Goal: Task Accomplishment & Management: Use online tool/utility

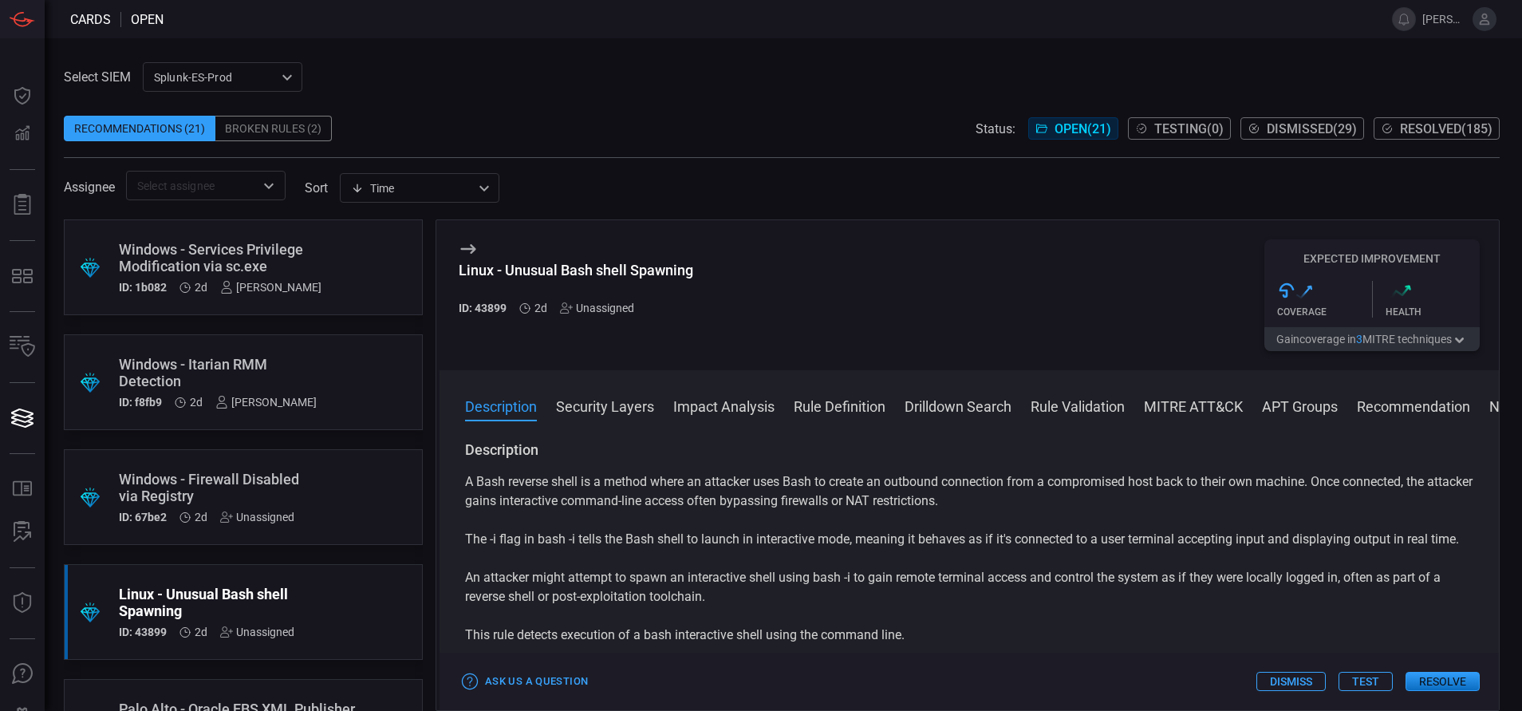
click at [302, 255] on div "Windows - Services Privilege Modification via sc.exe" at bounding box center [220, 257] width 203 height 33
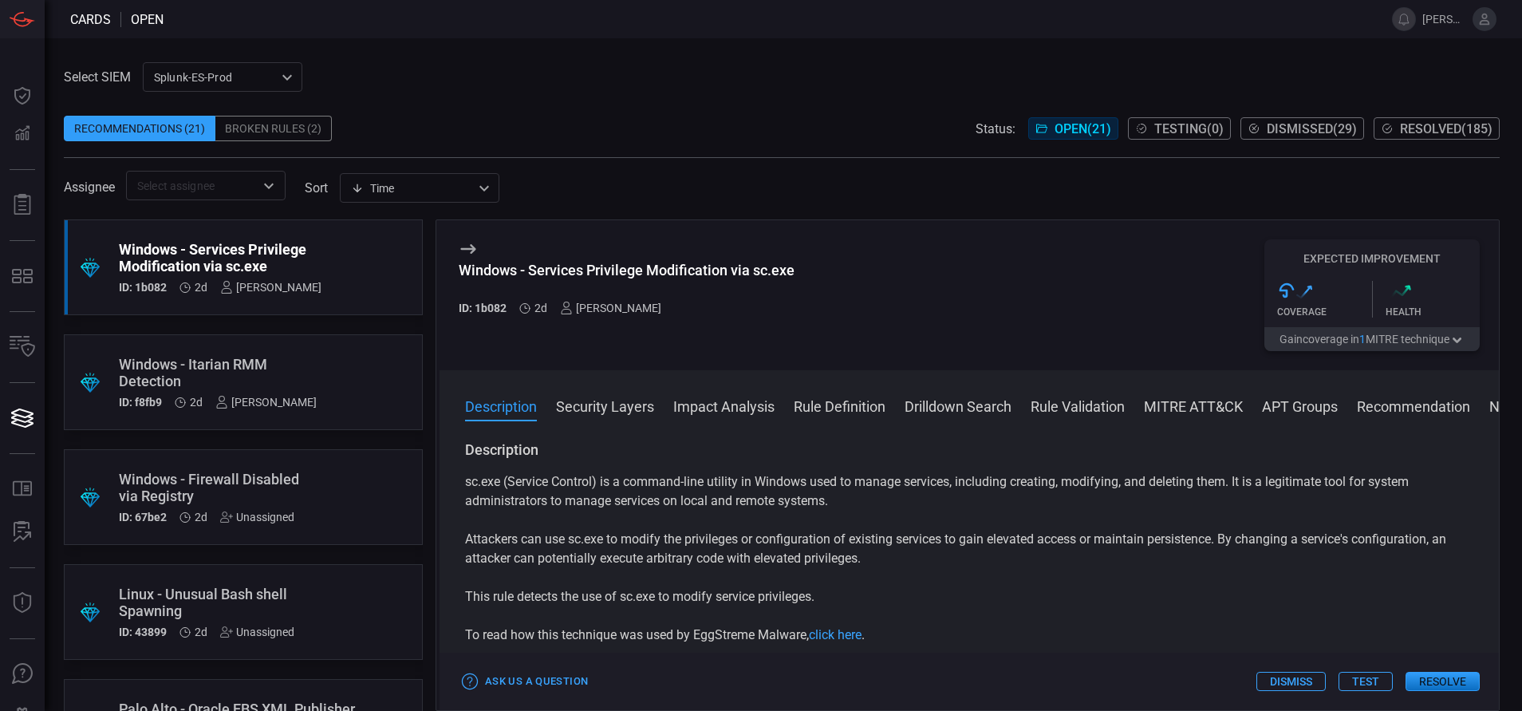
click at [824, 404] on button "Rule Definition" at bounding box center [839, 405] width 92 height 19
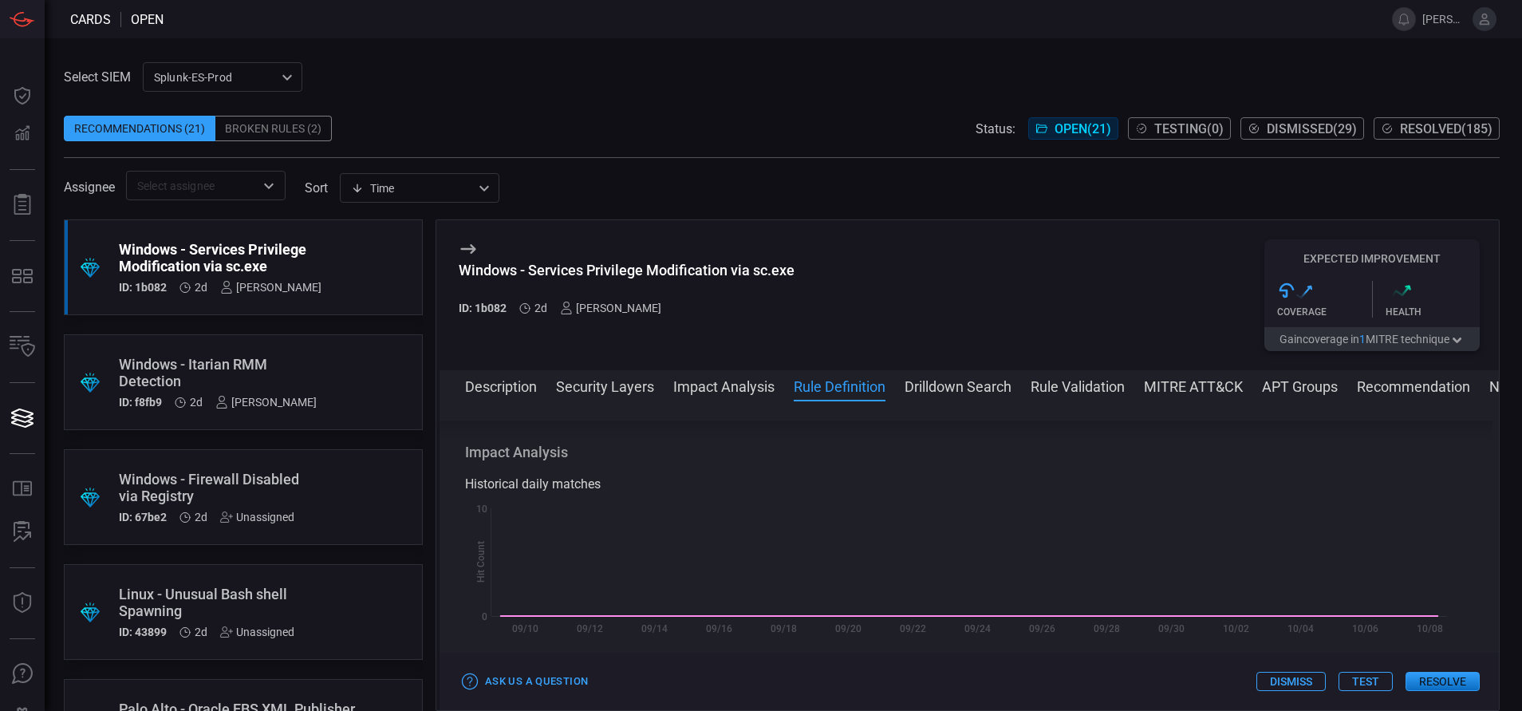
scroll to position [674, 0]
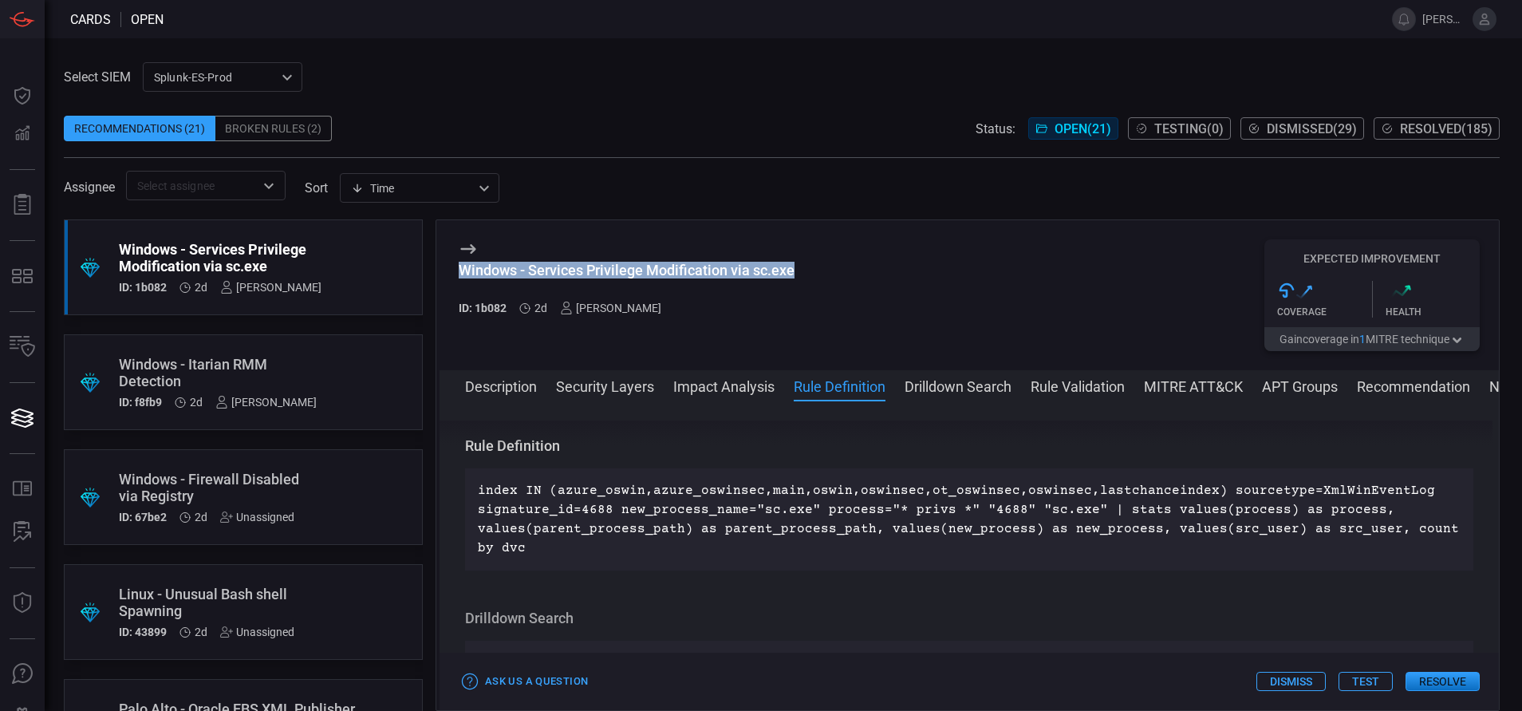
drag, startPoint x: 800, startPoint y: 274, endPoint x: 449, endPoint y: 274, distance: 350.9
click at [449, 274] on div "Windows - Services Privilege Modification via sc.exe ID: 1b082 2d [PERSON_NAME]…" at bounding box center [968, 295] width 1059 height 150
copy div "Windows - Services Privilege Modification via sc.exe"
click at [1189, 383] on button "MITRE ATT&CK" at bounding box center [1193, 385] width 99 height 19
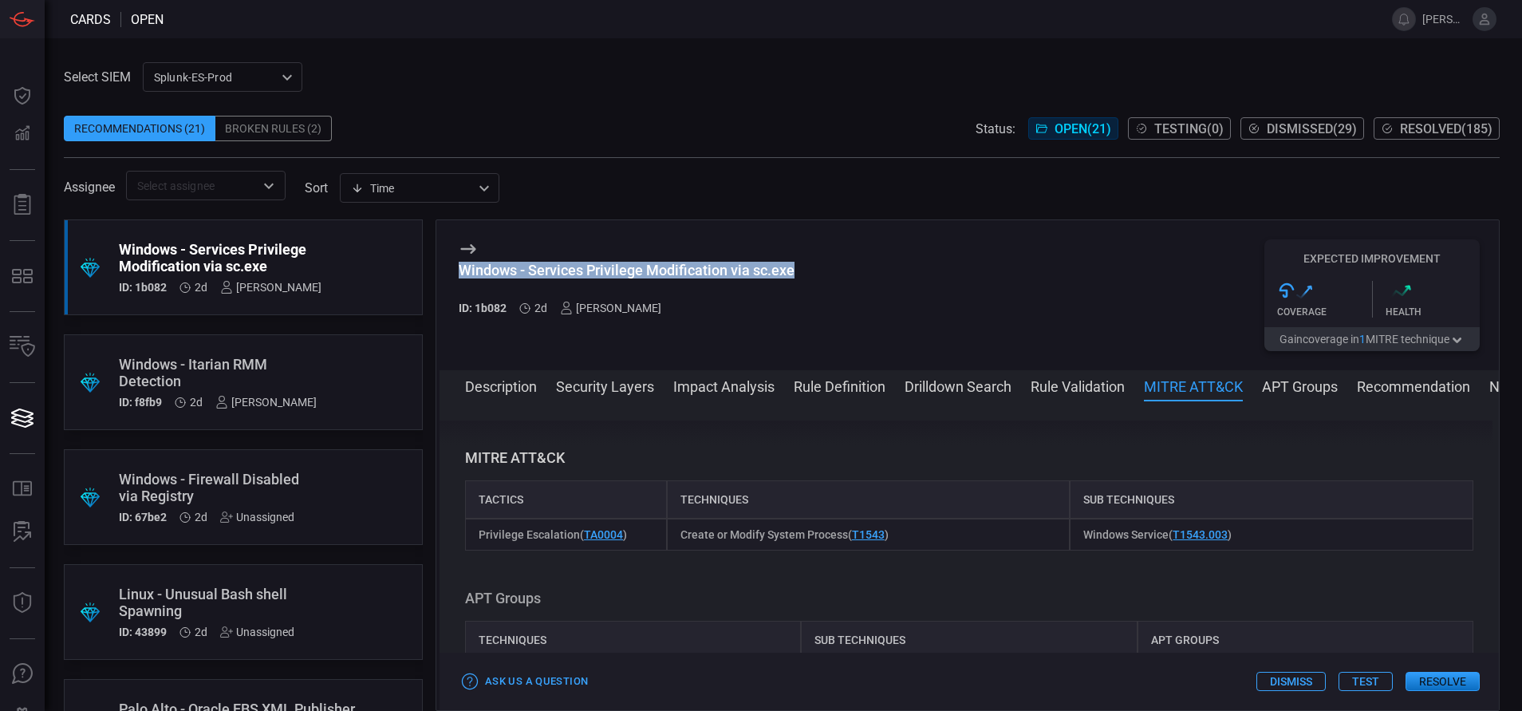
scroll to position [1146, 0]
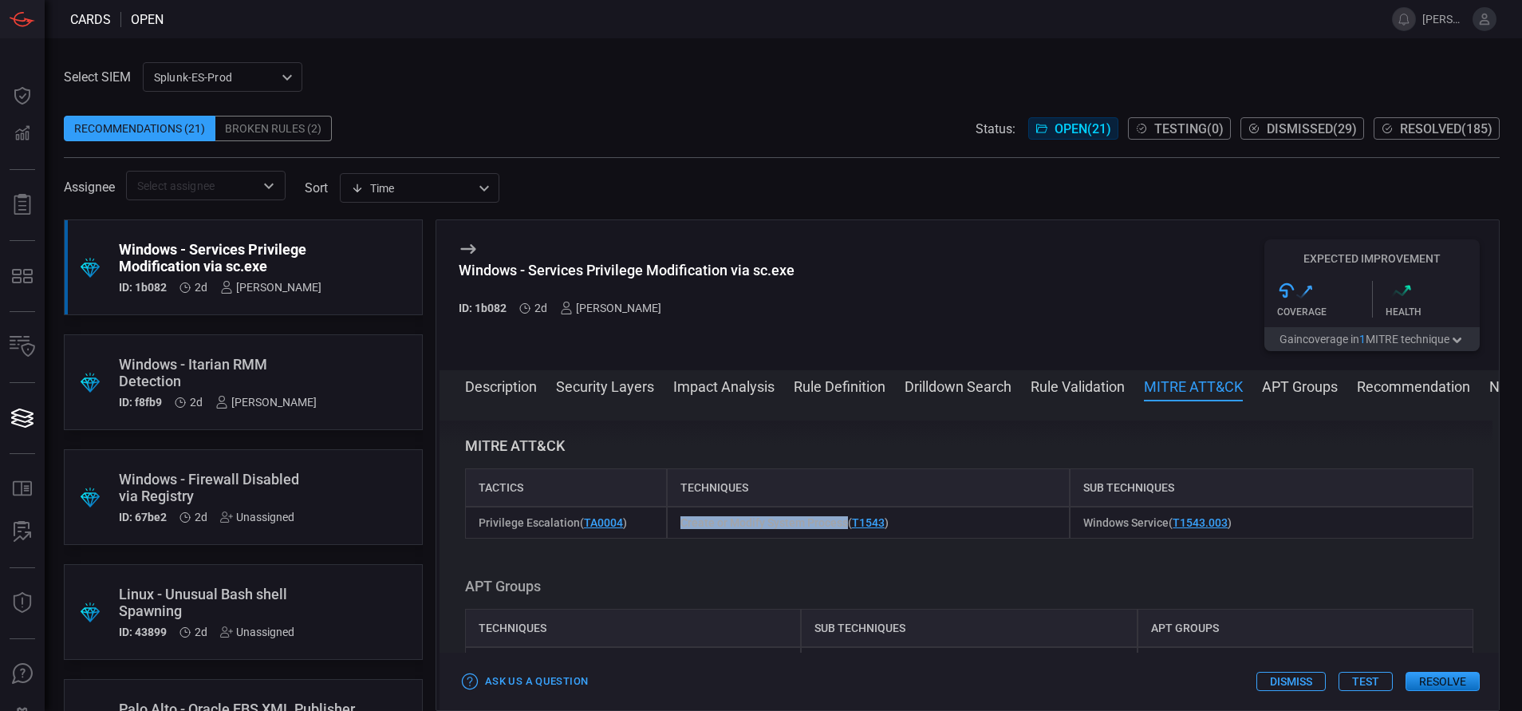
drag, startPoint x: 676, startPoint y: 521, endPoint x: 841, endPoint y: 530, distance: 165.4
click at [841, 530] on div "Create or Modify System Process ( T1543 )" at bounding box center [869, 522] width 404 height 32
copy span "Create or Modify System Process"
drag, startPoint x: 1069, startPoint y: 519, endPoint x: 1157, endPoint y: 527, distance: 88.9
click at [1157, 527] on div "Windows Service ( T1543.003 )" at bounding box center [1271, 522] width 404 height 32
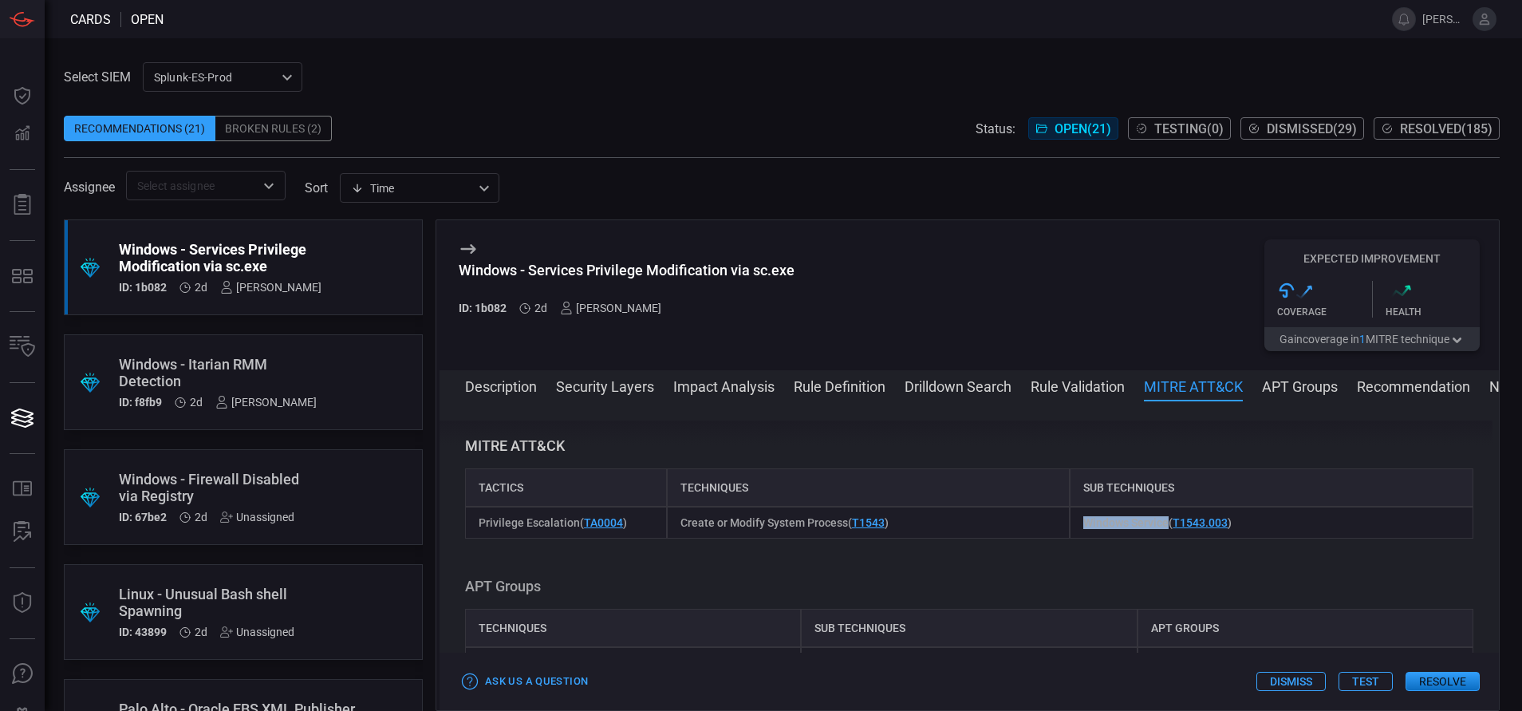
copy span "Windows Service"
click at [1157, 527] on span "Windows Service ( T1543.003 )" at bounding box center [1157, 522] width 148 height 13
click at [829, 384] on button "Rule Definition" at bounding box center [839, 385] width 92 height 19
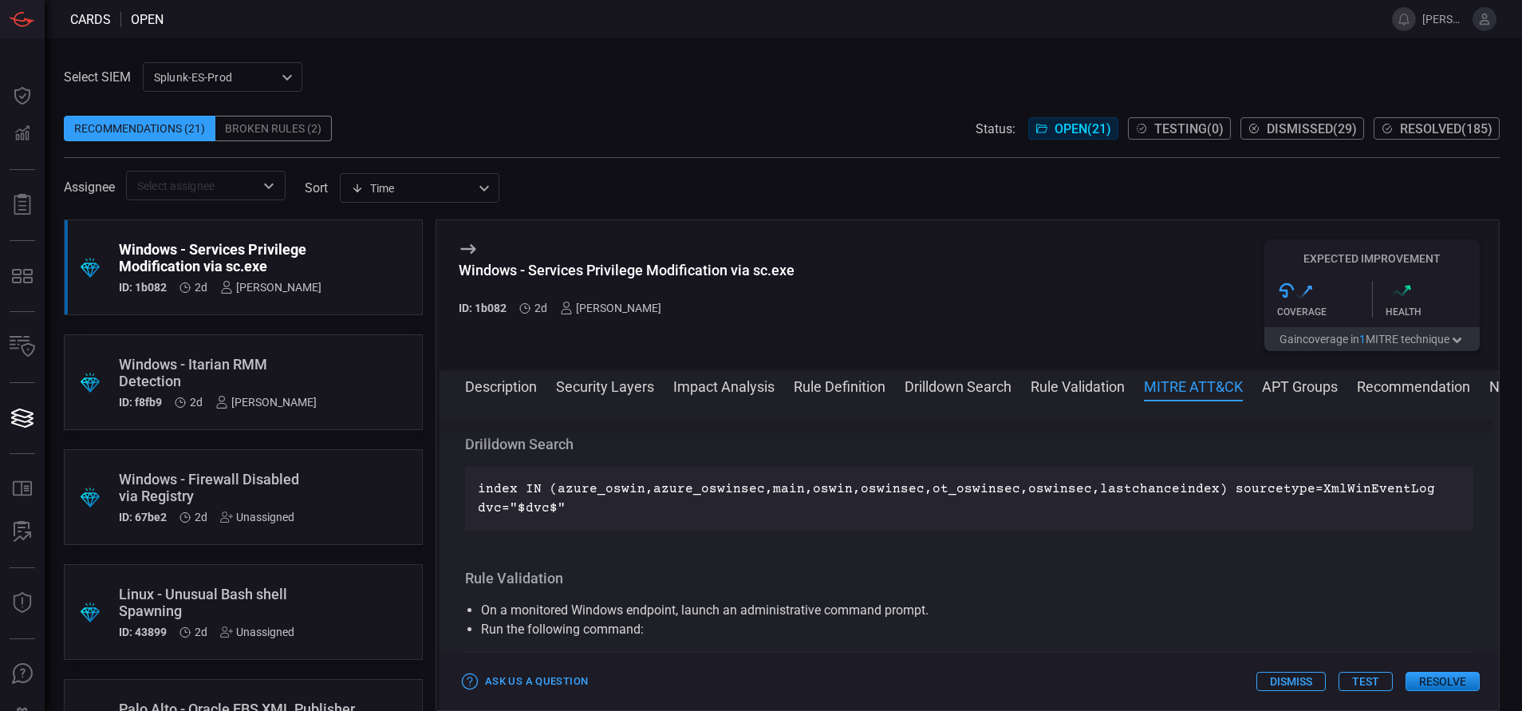
scroll to position [674, 0]
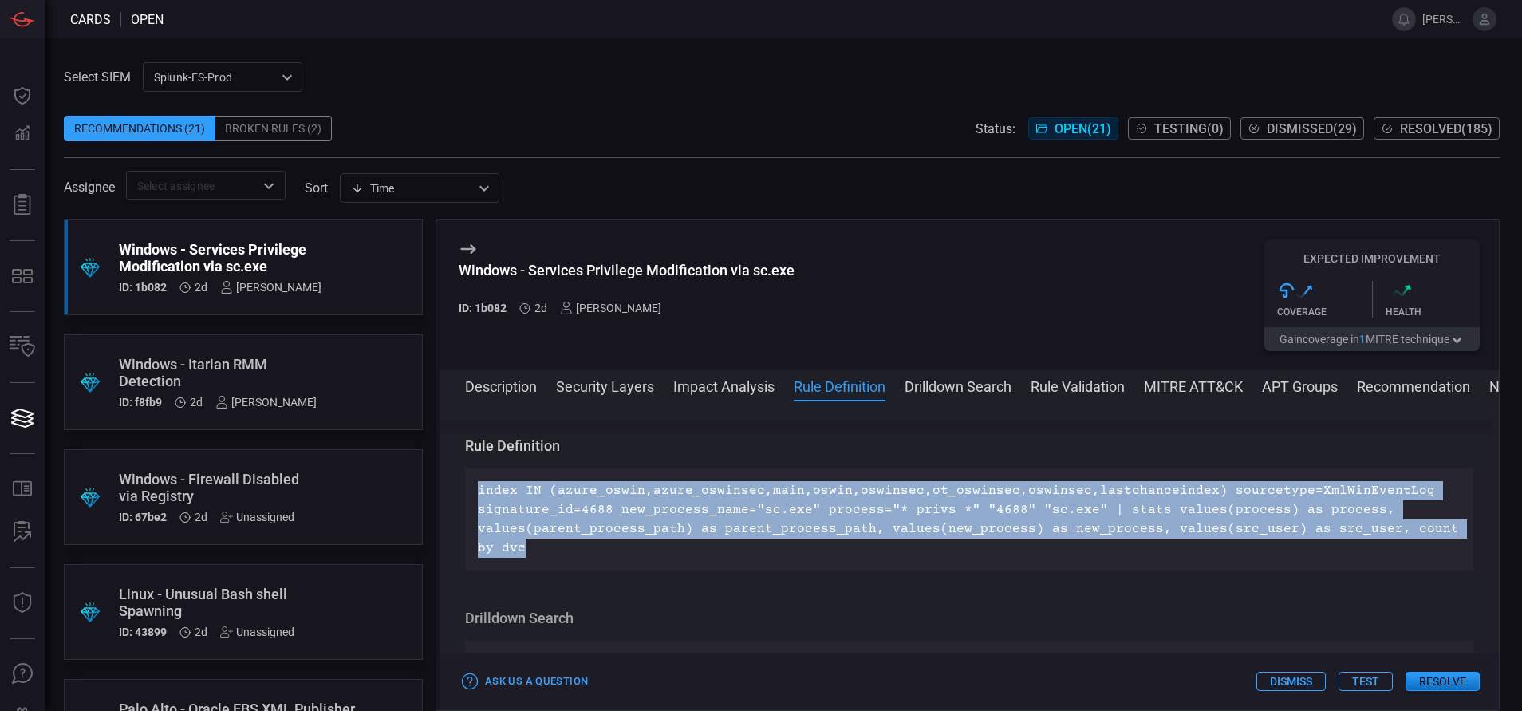
drag, startPoint x: 534, startPoint y: 553, endPoint x: 465, endPoint y: 480, distance: 100.4
click at [465, 480] on div "index IN (azure_oswin,azure_oswinsec,main,oswin,oswinsec,ot_oswinsec,oswinsec,l…" at bounding box center [969, 519] width 1008 height 102
copy p "index IN (azure_oswin,azure_oswinsec,main,oswin,oswinsec,ot_oswinsec,oswinsec,l…"
click at [965, 393] on button "Drilldown Search" at bounding box center [957, 385] width 107 height 19
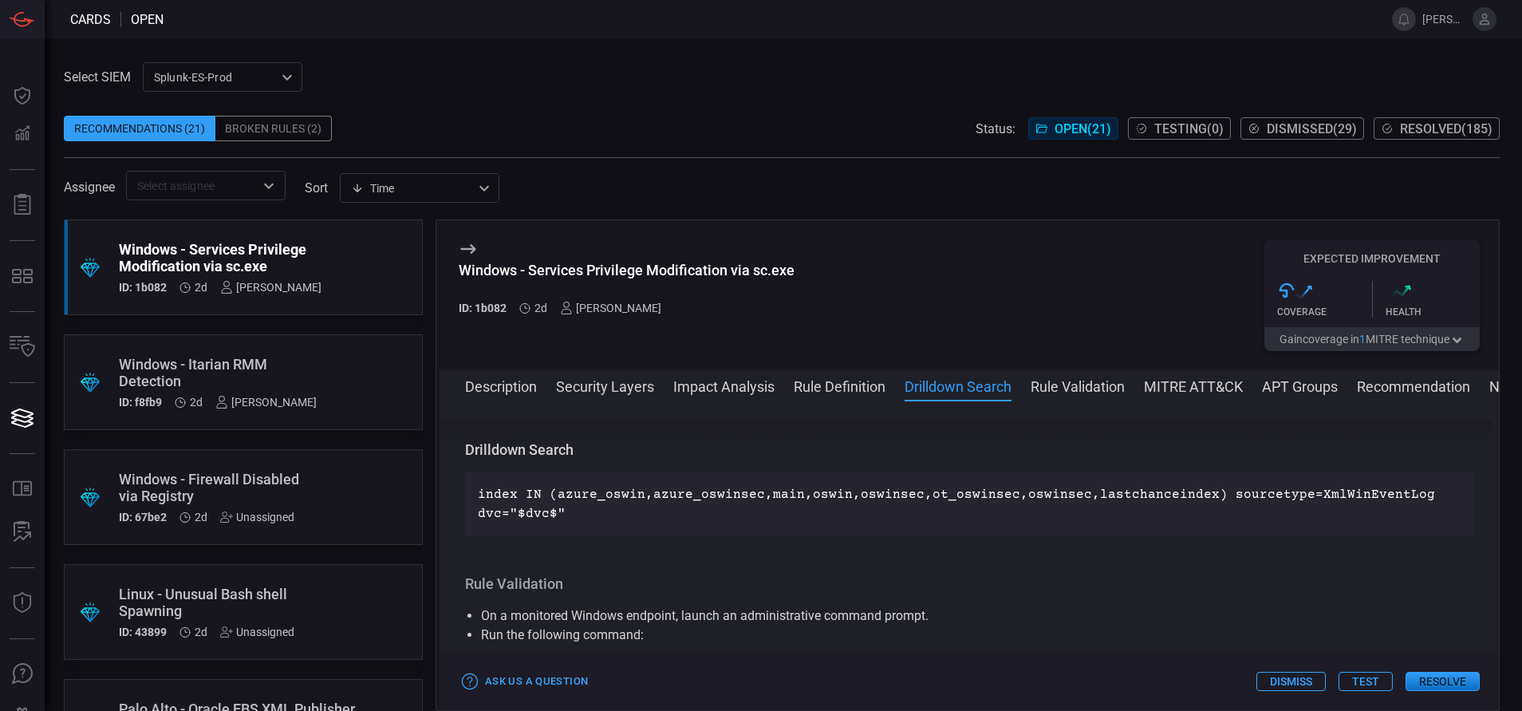
scroll to position [846, 0]
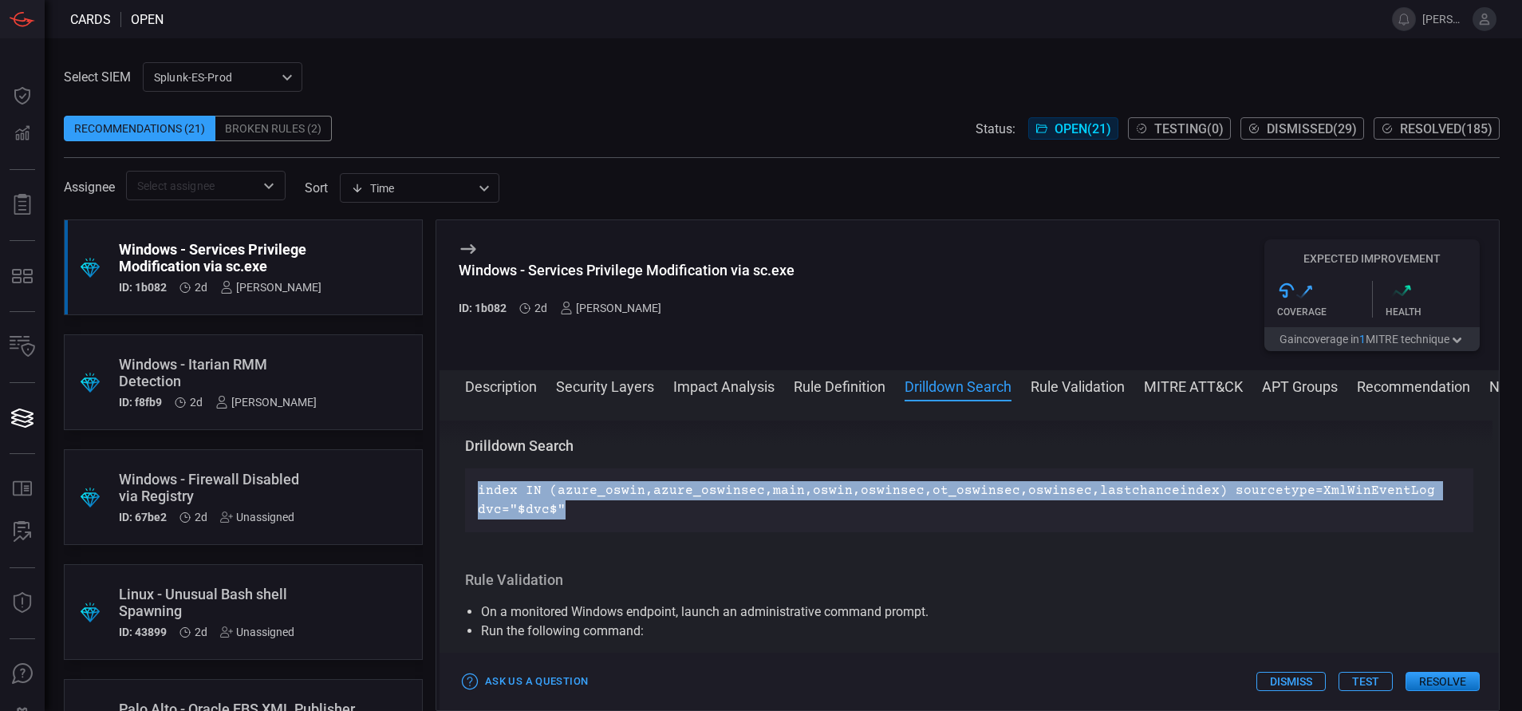
drag, startPoint x: 585, startPoint y: 514, endPoint x: 438, endPoint y: 464, distance: 154.8
click at [438, 464] on div "Windows - Services Privilege Modification via sc.exe ID: 1b082 2d [PERSON_NAME]…" at bounding box center [967, 464] width 1064 height 491
copy p "index IN (azure_oswin,azure_oswinsec,main,oswin,oswinsec,ot_oswinsec,oswinsec,l…"
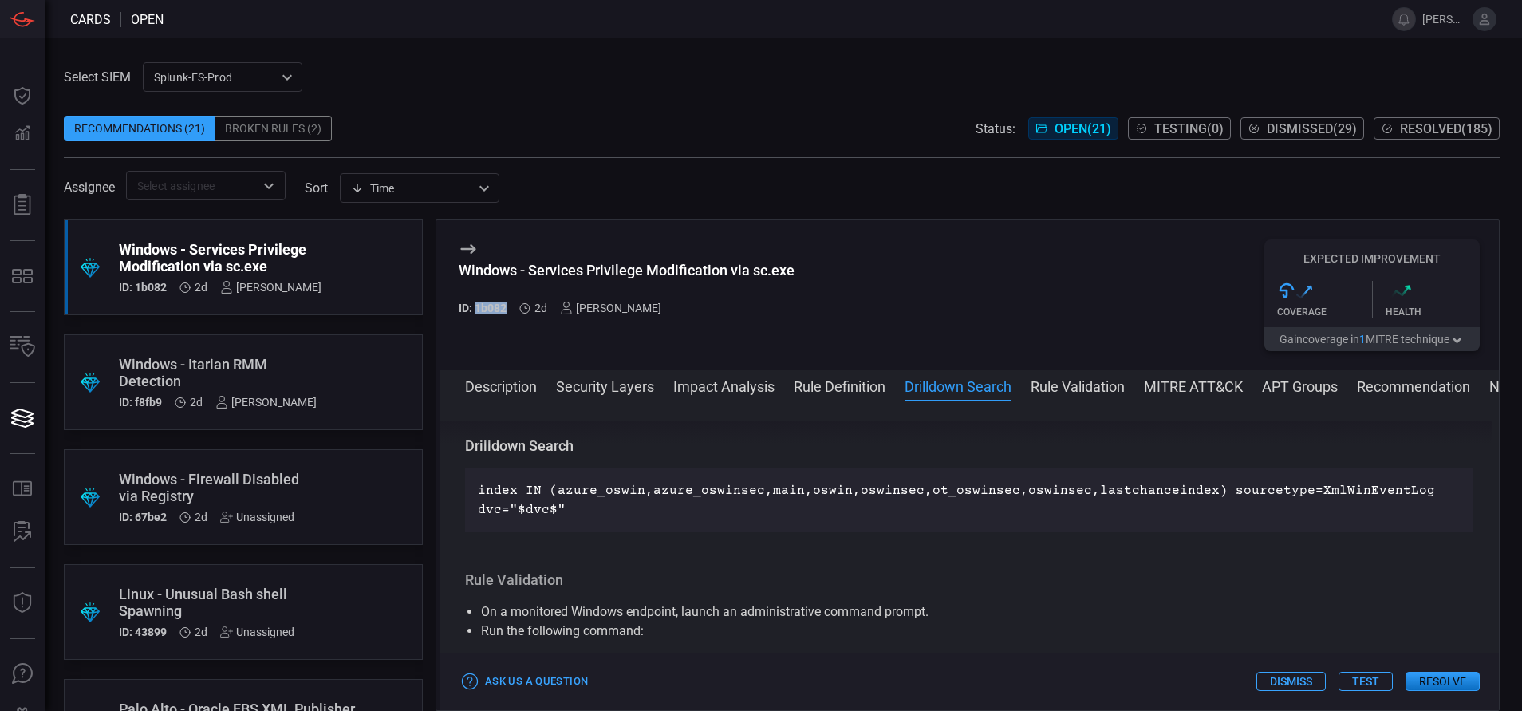
drag, startPoint x: 507, startPoint y: 306, endPoint x: 475, endPoint y: 307, distance: 32.7
click at [475, 307] on div "ID: 1b082 2d [PERSON_NAME]" at bounding box center [627, 307] width 336 height 13
copy h5 "1b082"
click at [512, 388] on button "Description" at bounding box center [501, 385] width 72 height 19
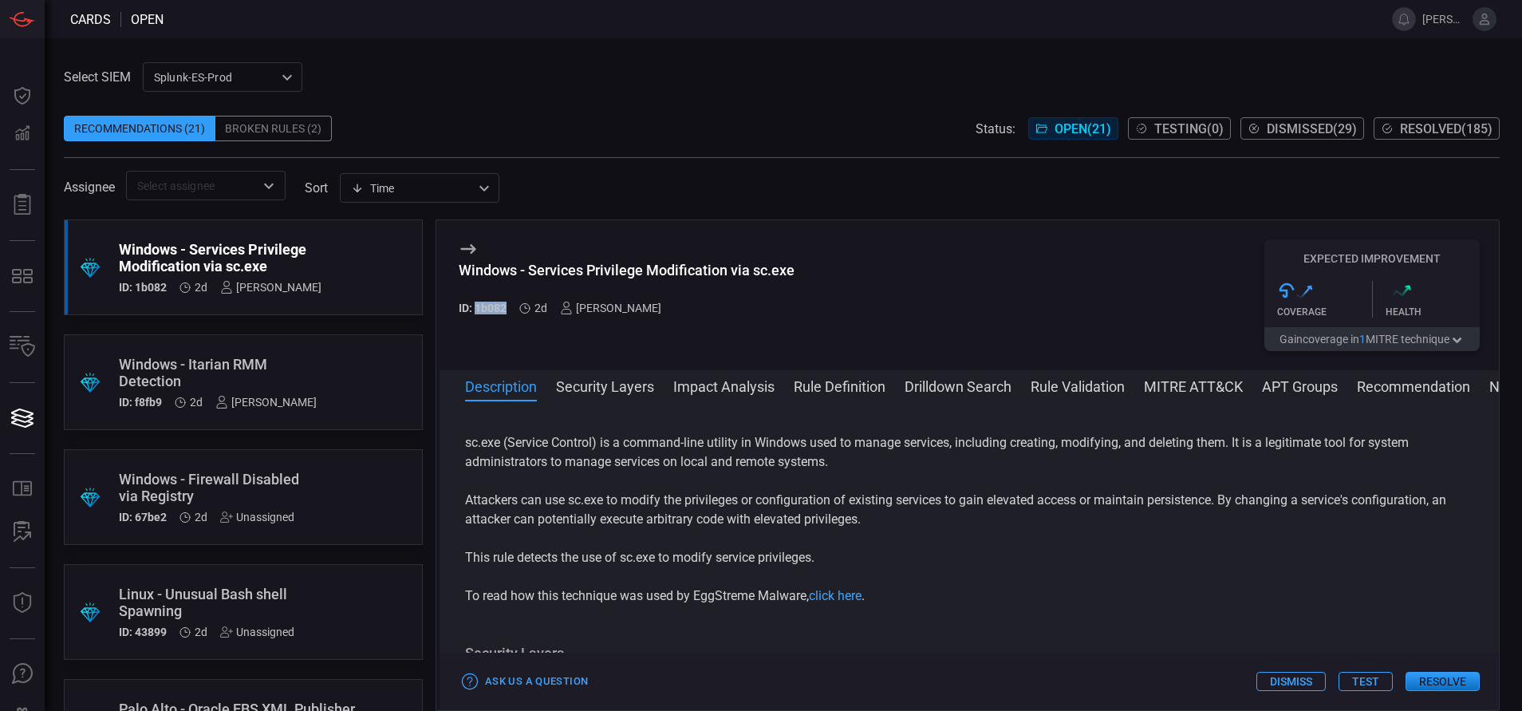
scroll to position [0, 0]
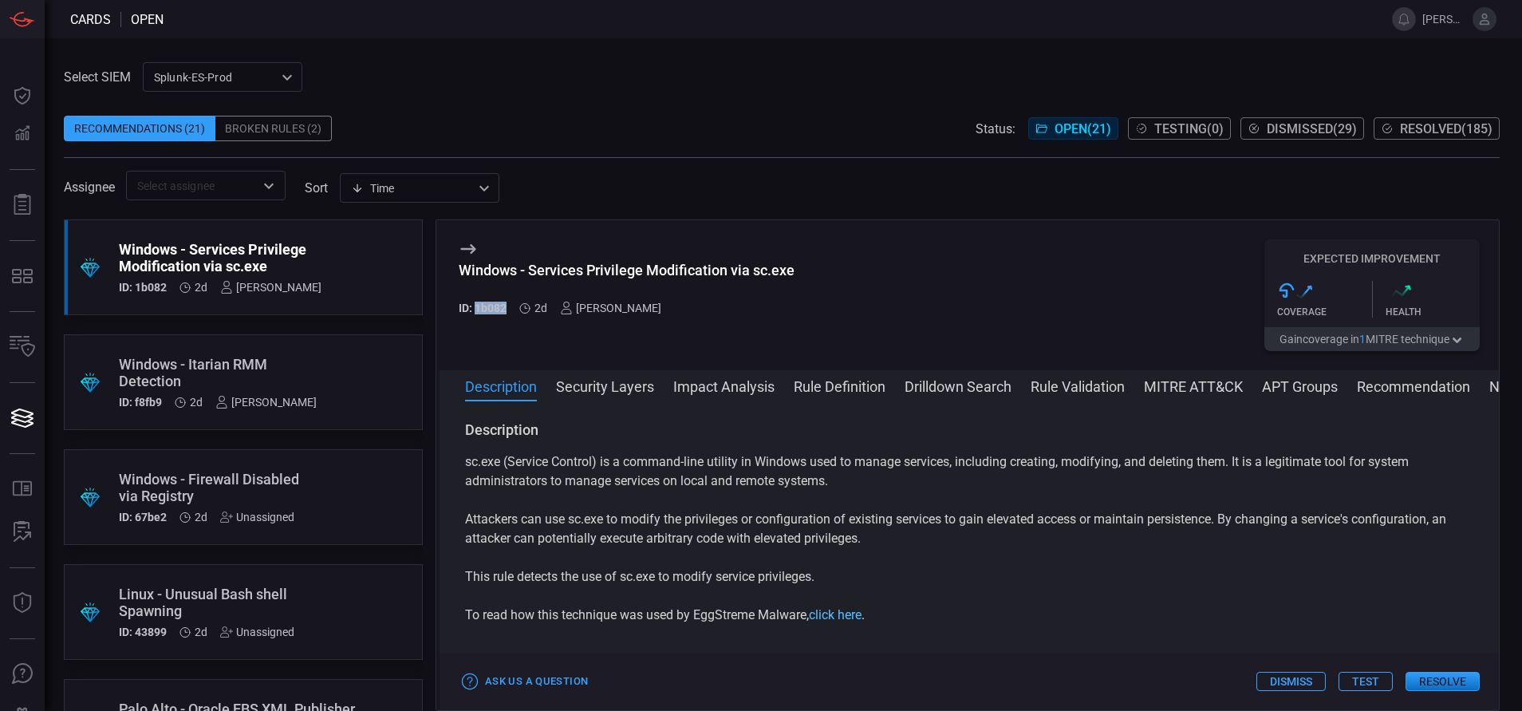
click at [844, 610] on link "click here" at bounding box center [835, 614] width 53 height 15
click at [1176, 381] on button "MITRE ATT&CK" at bounding box center [1193, 385] width 99 height 19
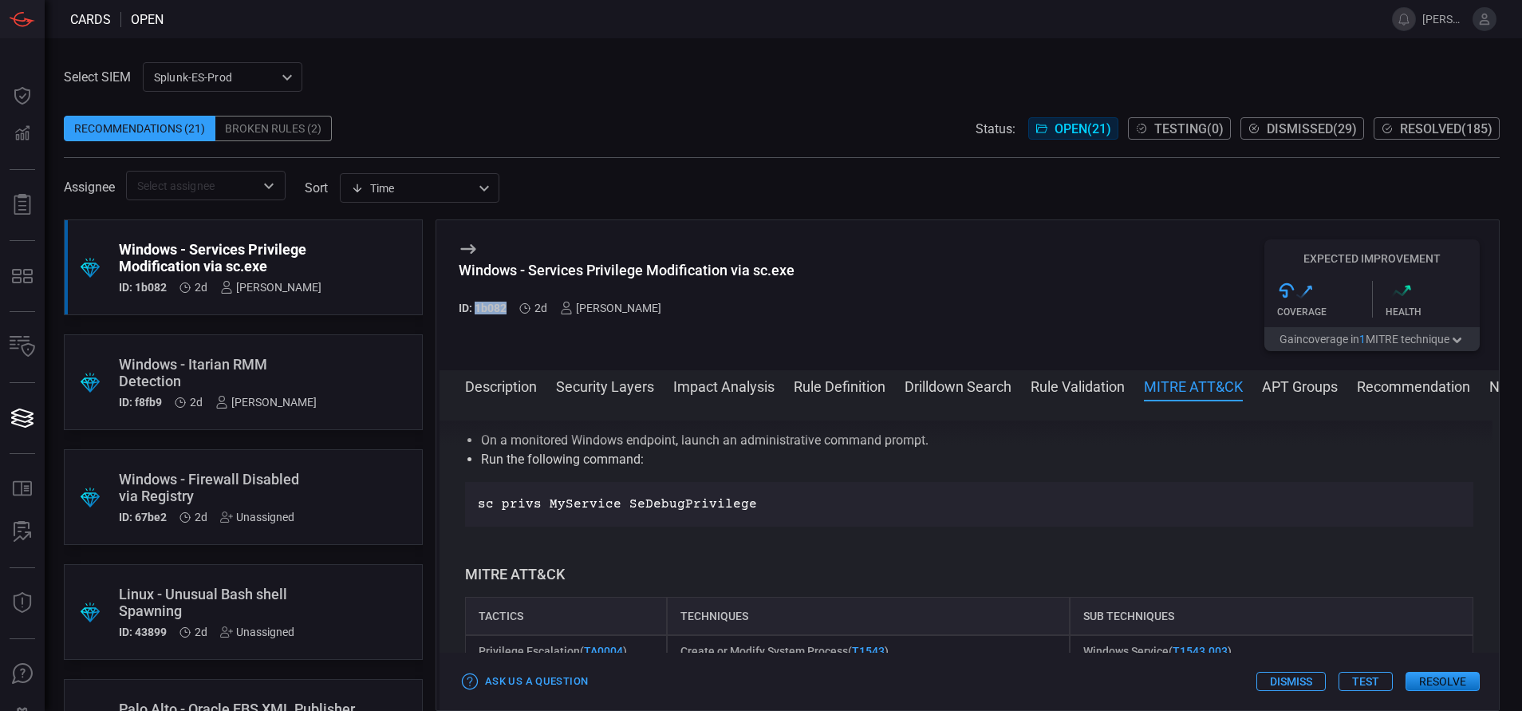
scroll to position [1146, 0]
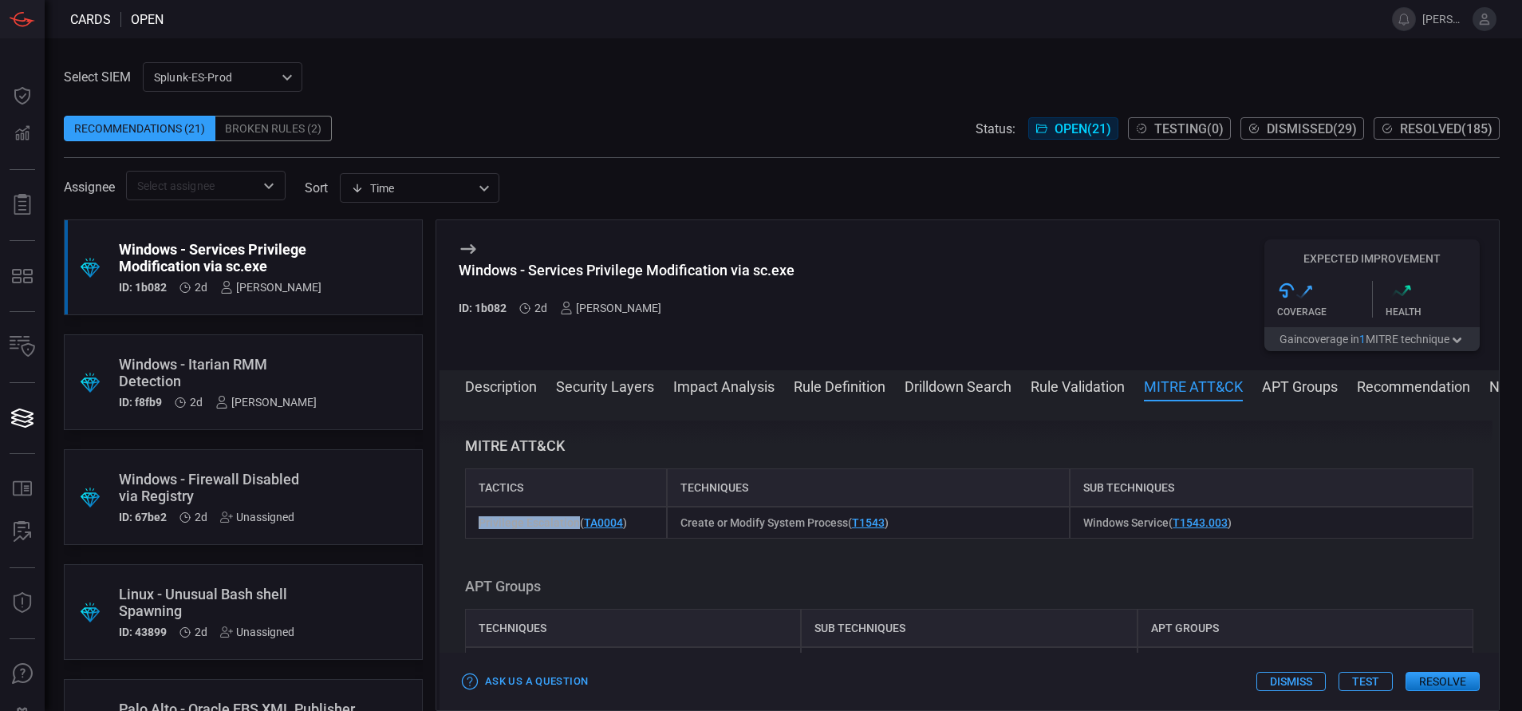
drag, startPoint x: 478, startPoint y: 527, endPoint x: 578, endPoint y: 529, distance: 100.5
click at [578, 529] on div "Privilege Escalation ( TA0004 )" at bounding box center [566, 522] width 202 height 32
copy span "Privilege Escalation"
click at [801, 382] on button "Rule Definition" at bounding box center [839, 385] width 92 height 19
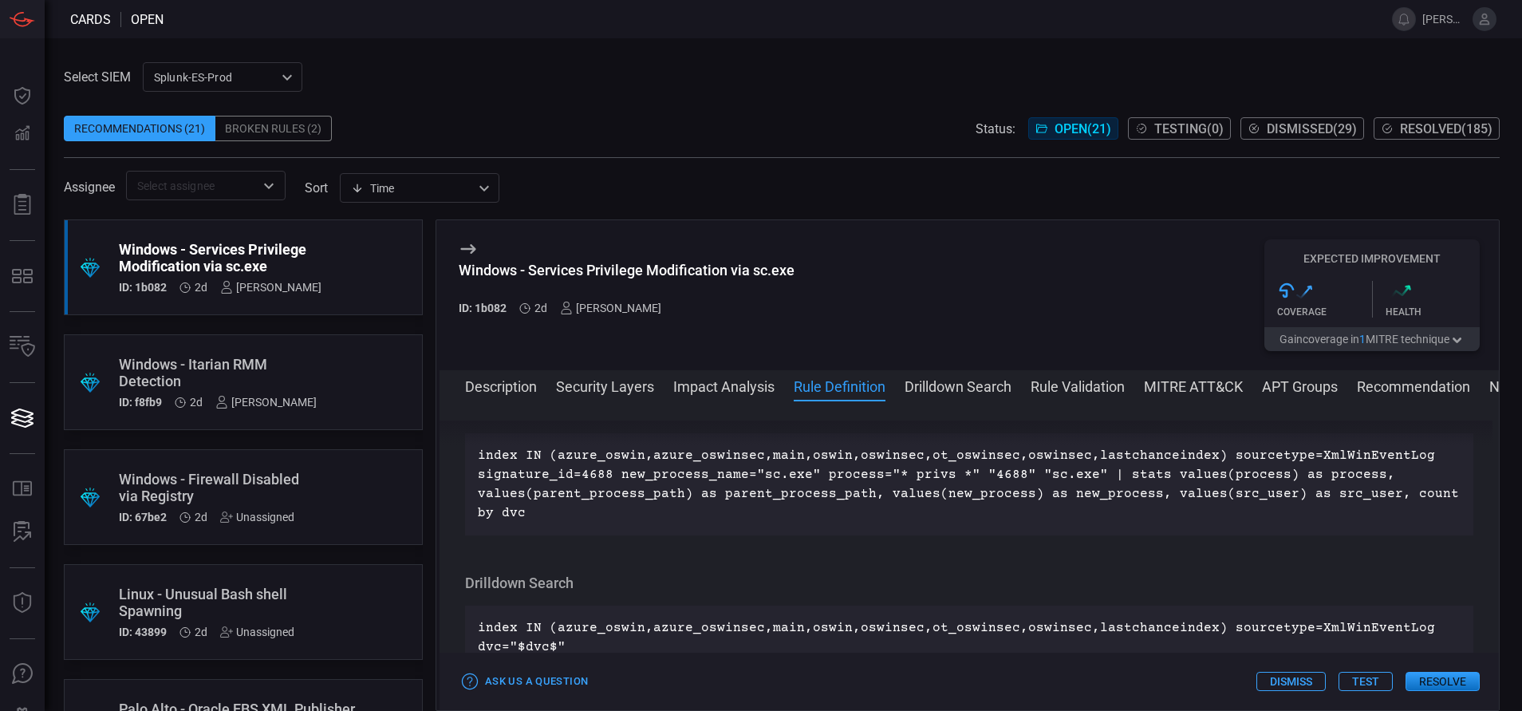
scroll to position [674, 0]
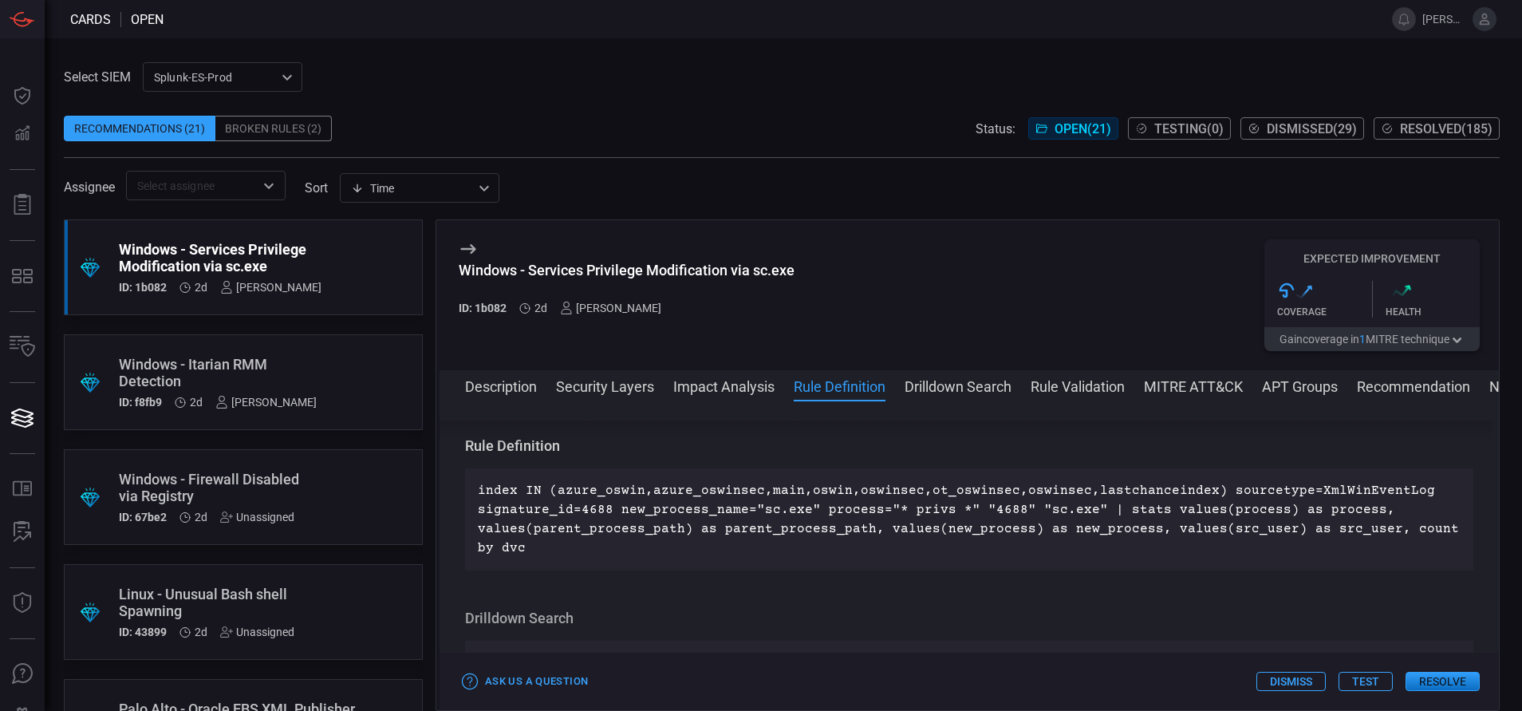
click at [1435, 674] on button "Resolve" at bounding box center [1442, 680] width 74 height 19
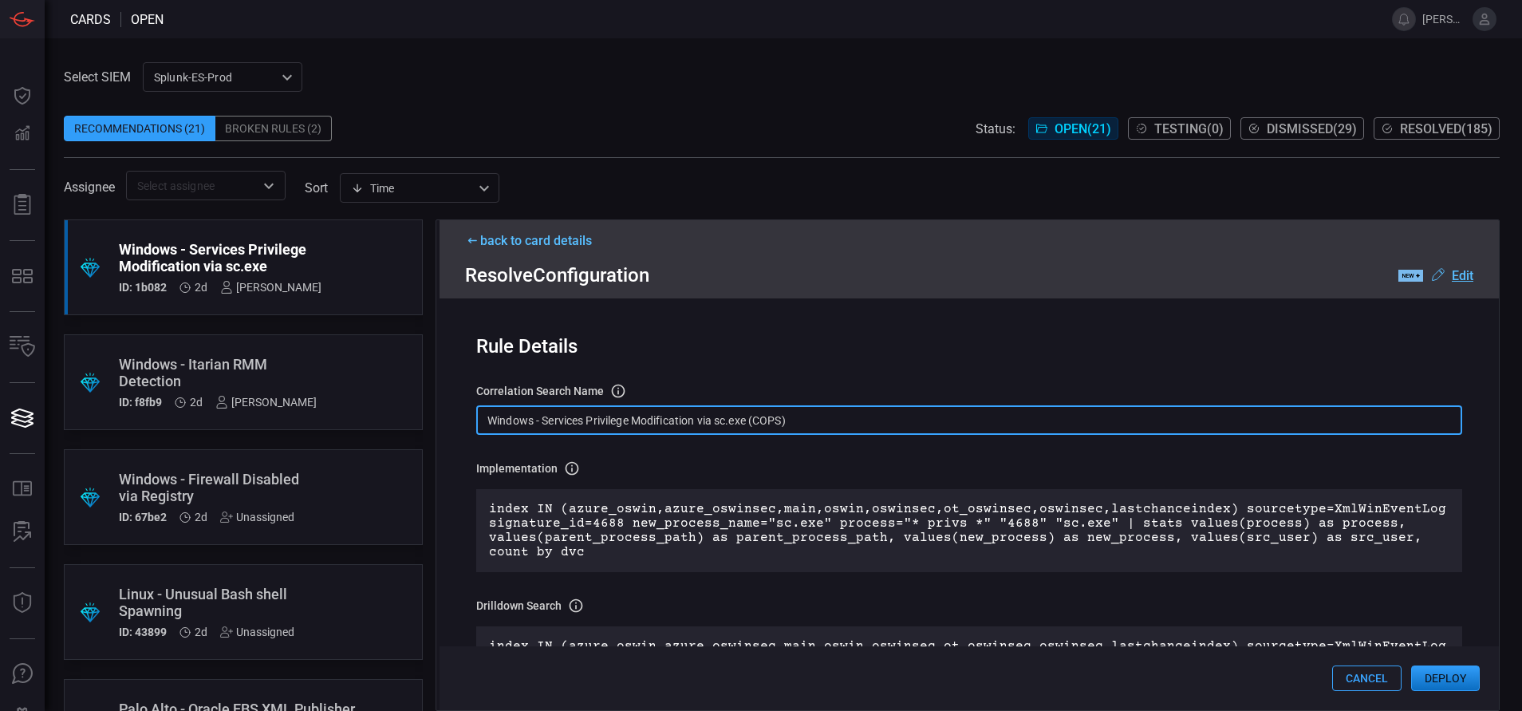
click at [813, 413] on input "Windows - Services Privilege Modification via sc.exe (COPS)" at bounding box center [969, 420] width 986 height 30
paste input "Process - Services Privilege Modification via sc.exe"
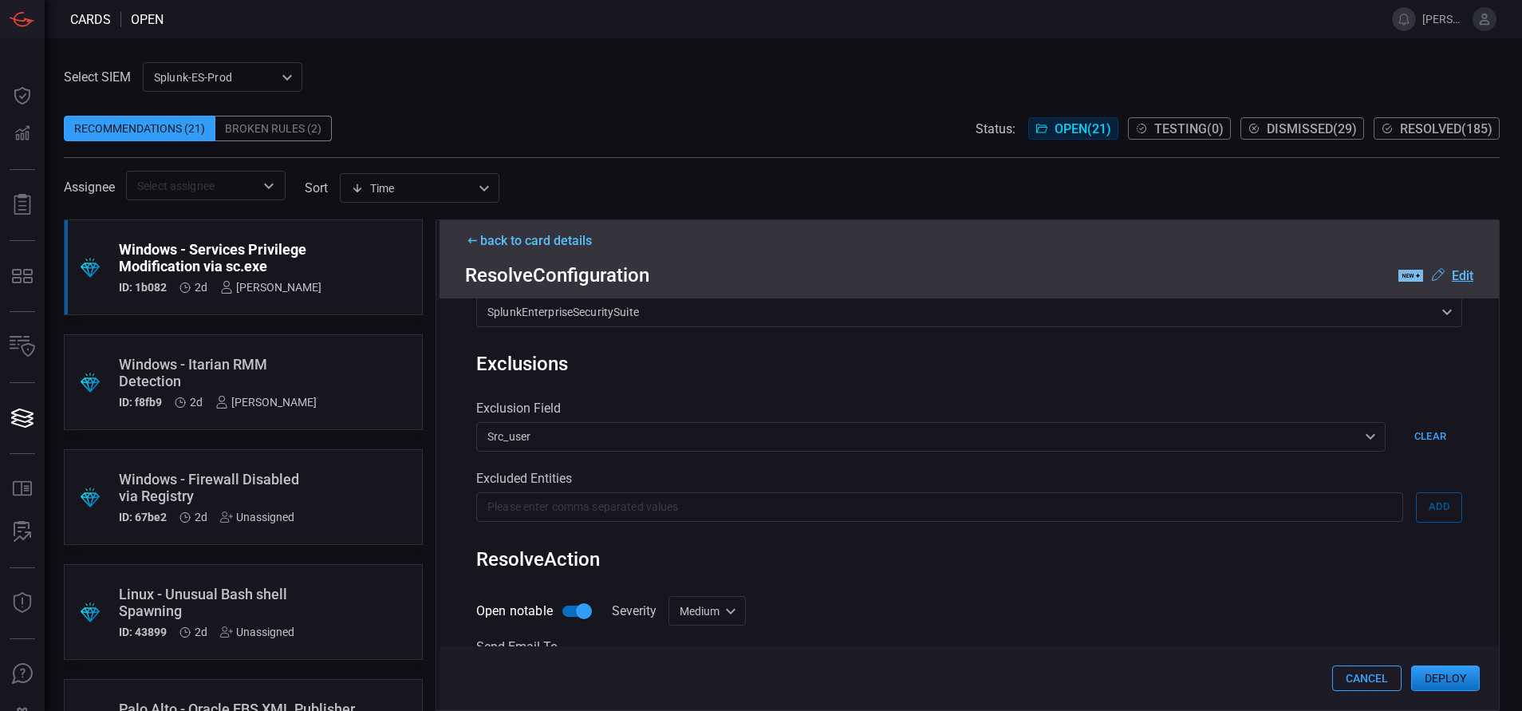
scroll to position [667, 0]
type input "Win Process - Services Privilege Modification via sc.exe"
click at [723, 613] on div "Medium medium Informational Low Medium High Critical ​" at bounding box center [706, 610] width 77 height 30
click at [694, 599] on div "Low" at bounding box center [685, 599] width 22 height 17
type input "low"
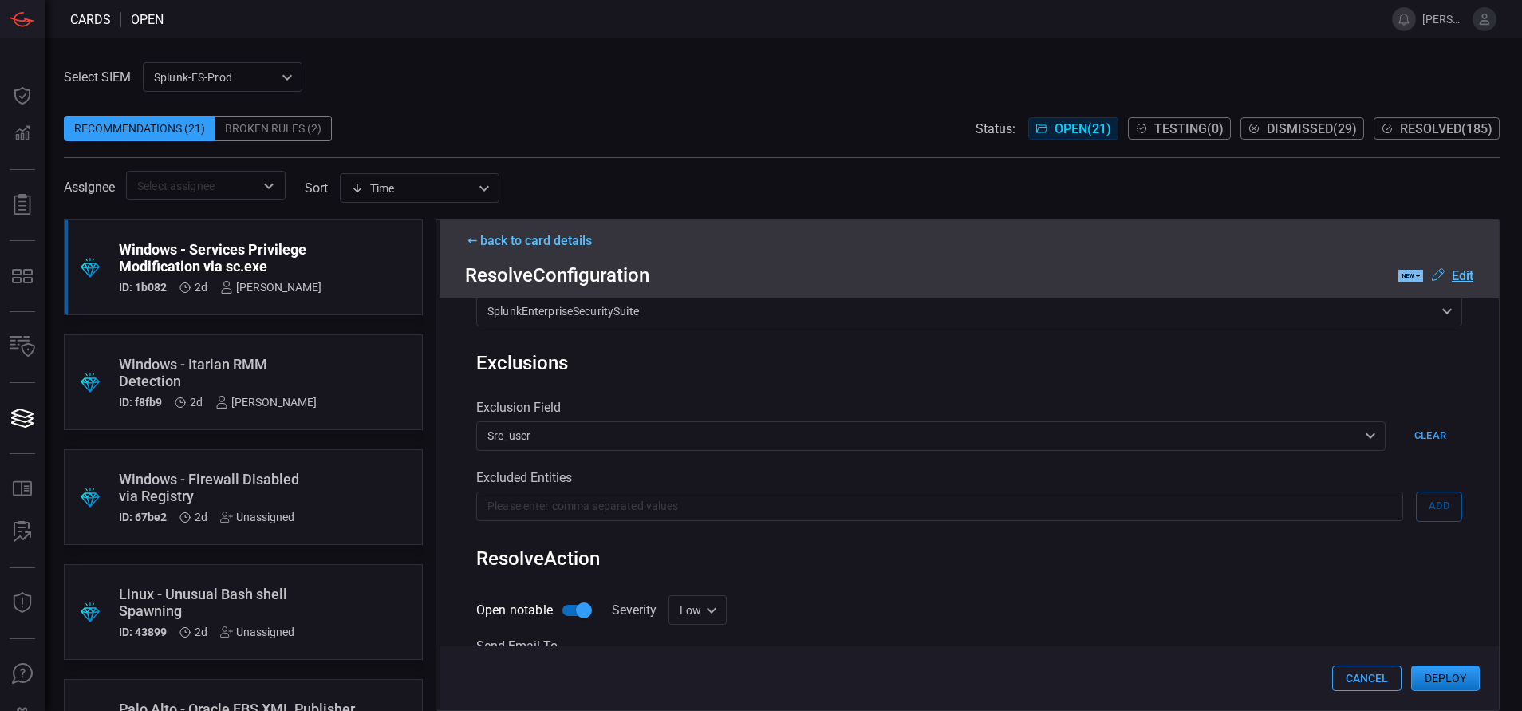
click at [1453, 680] on button "Deploy" at bounding box center [1445, 678] width 69 height 26
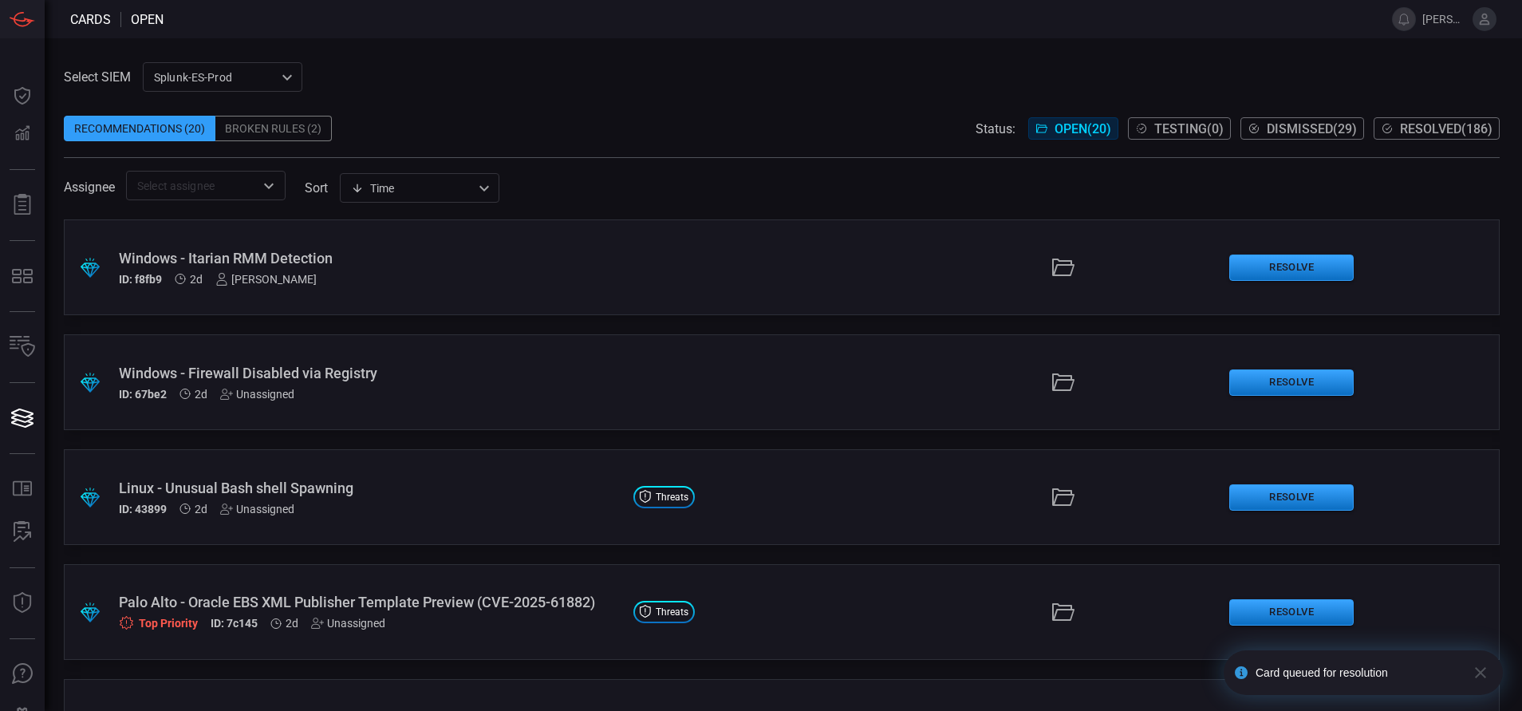
click at [1408, 119] on button "Resolved ( 186 )" at bounding box center [1436, 128] width 126 height 22
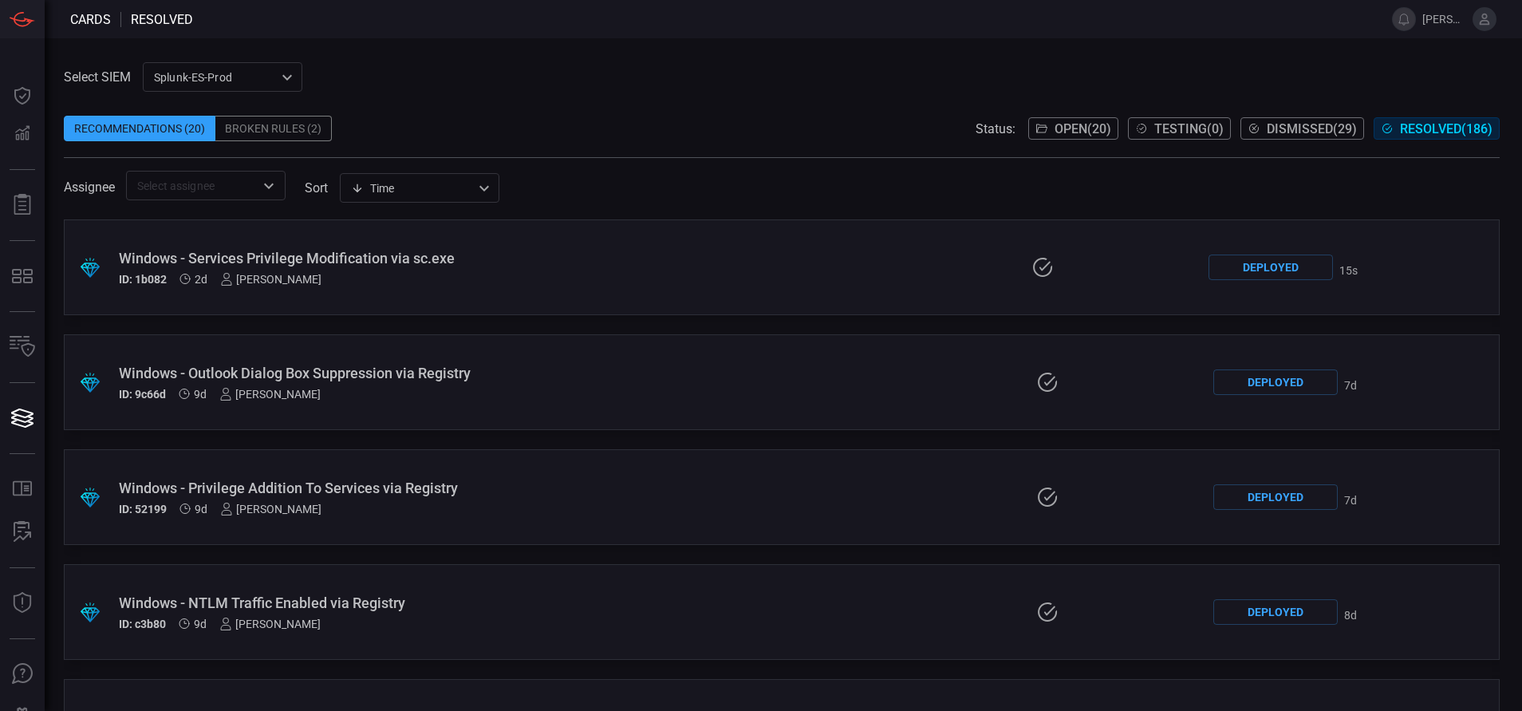
click at [677, 288] on div ".suggested_cards_icon{fill:url(#suggested_cards_icon);} Windows - Services Priv…" at bounding box center [781, 267] width 1435 height 96
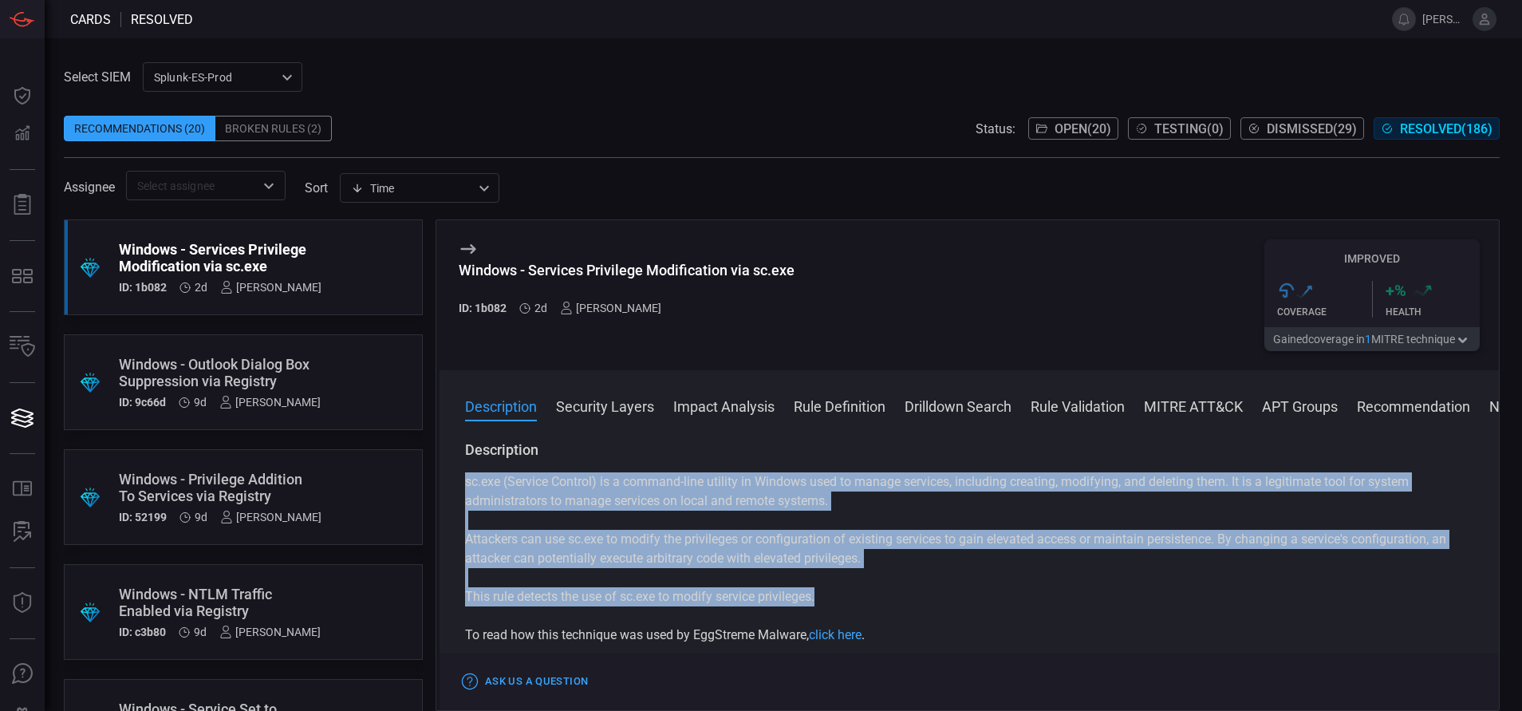
drag, startPoint x: 825, startPoint y: 602, endPoint x: 462, endPoint y: 480, distance: 383.6
click at [462, 480] on div "Description sc.exe (Service Control) is a command-line utility in Windows used …" at bounding box center [968, 572] width 1059 height 264
copy div "sc.exe (Service Control) is a command-line utility in Windows used to manage se…"
